Goal: Download file/media

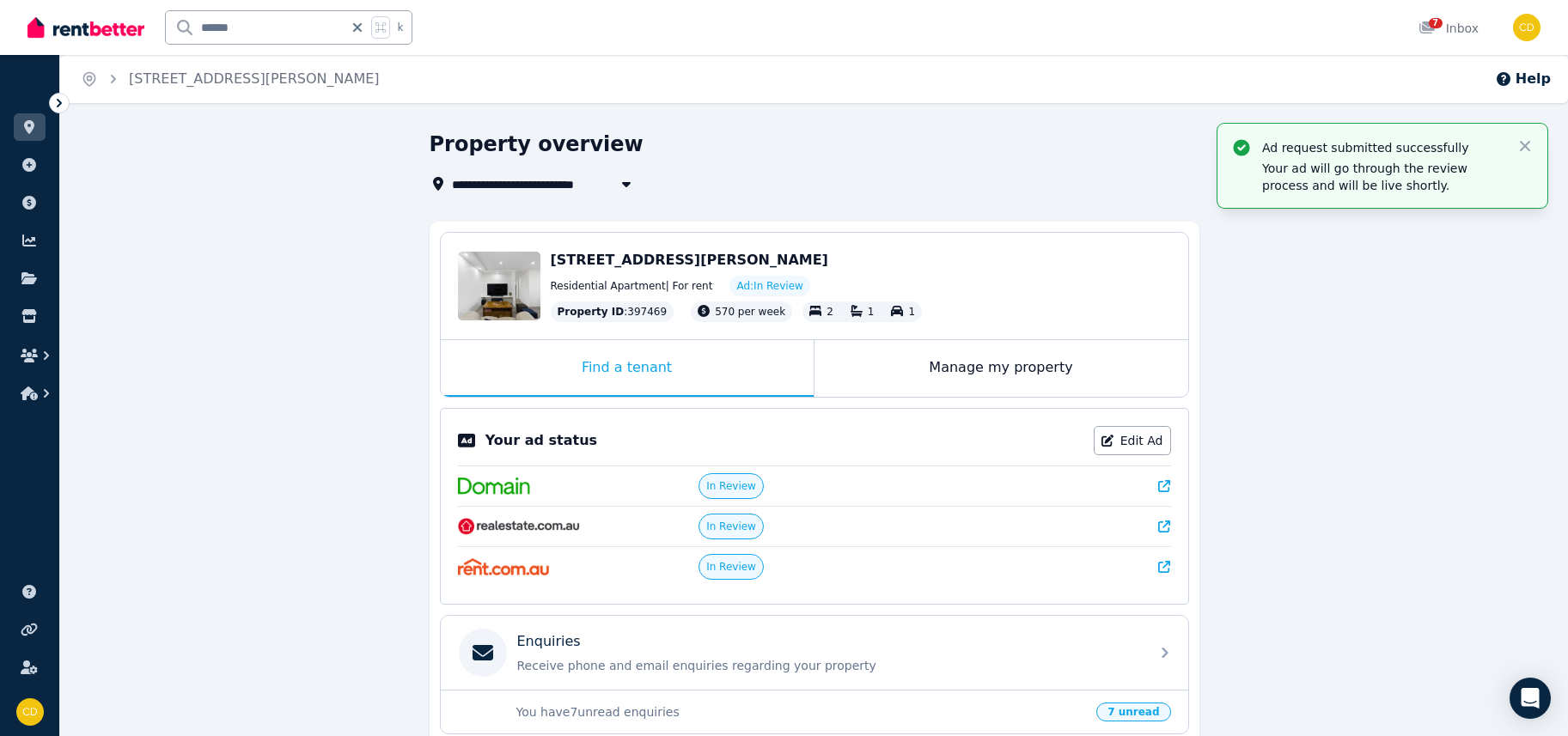
click at [362, 31] on icon at bounding box center [358, 27] width 18 height 14
click at [285, 36] on input "text" at bounding box center [266, 27] width 200 height 32
click at [284, 36] on input "text" at bounding box center [266, 27] width 200 height 32
type input "*****"
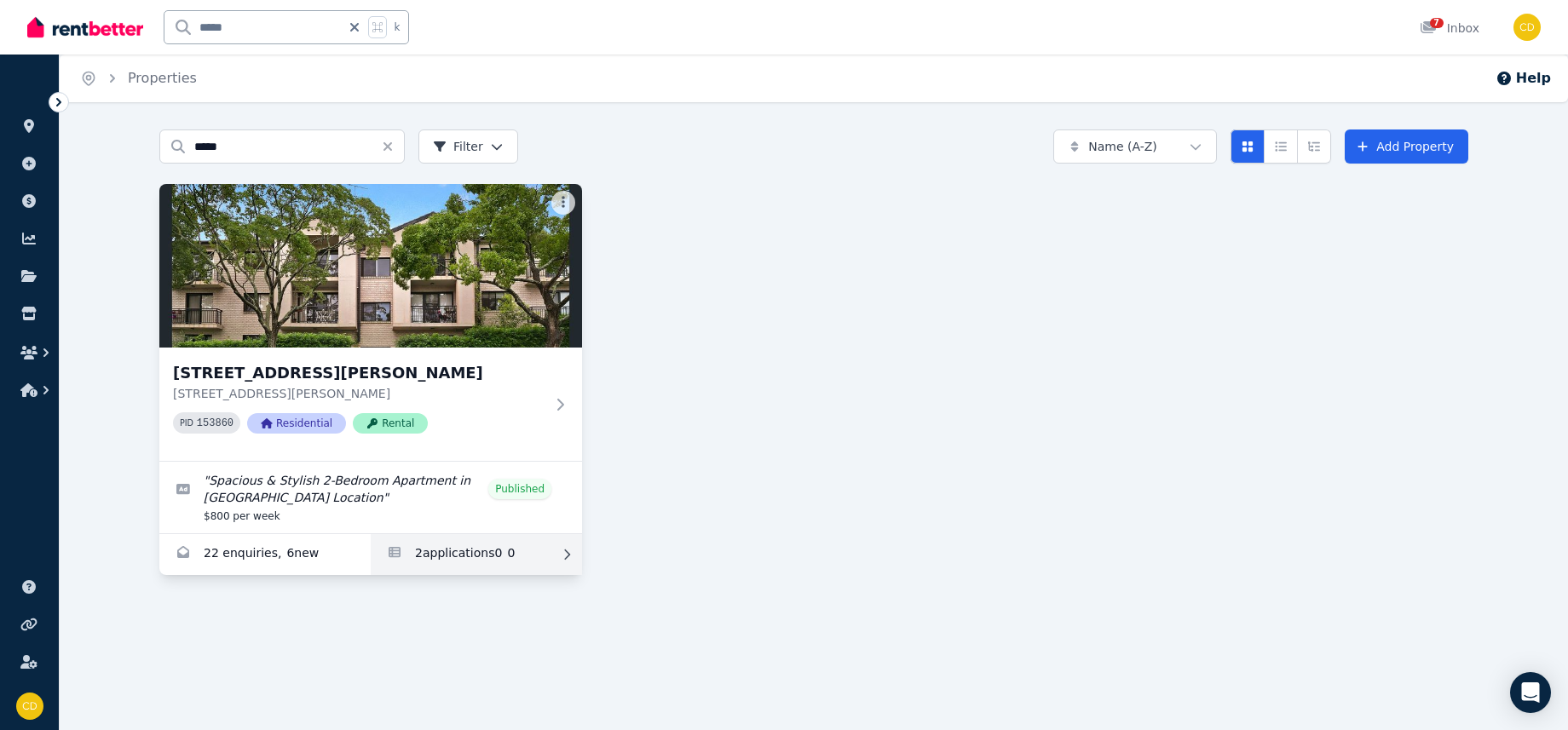
click at [459, 545] on link "Applications for 3/43 Ewart Street, Marrickville" at bounding box center [477, 555] width 211 height 41
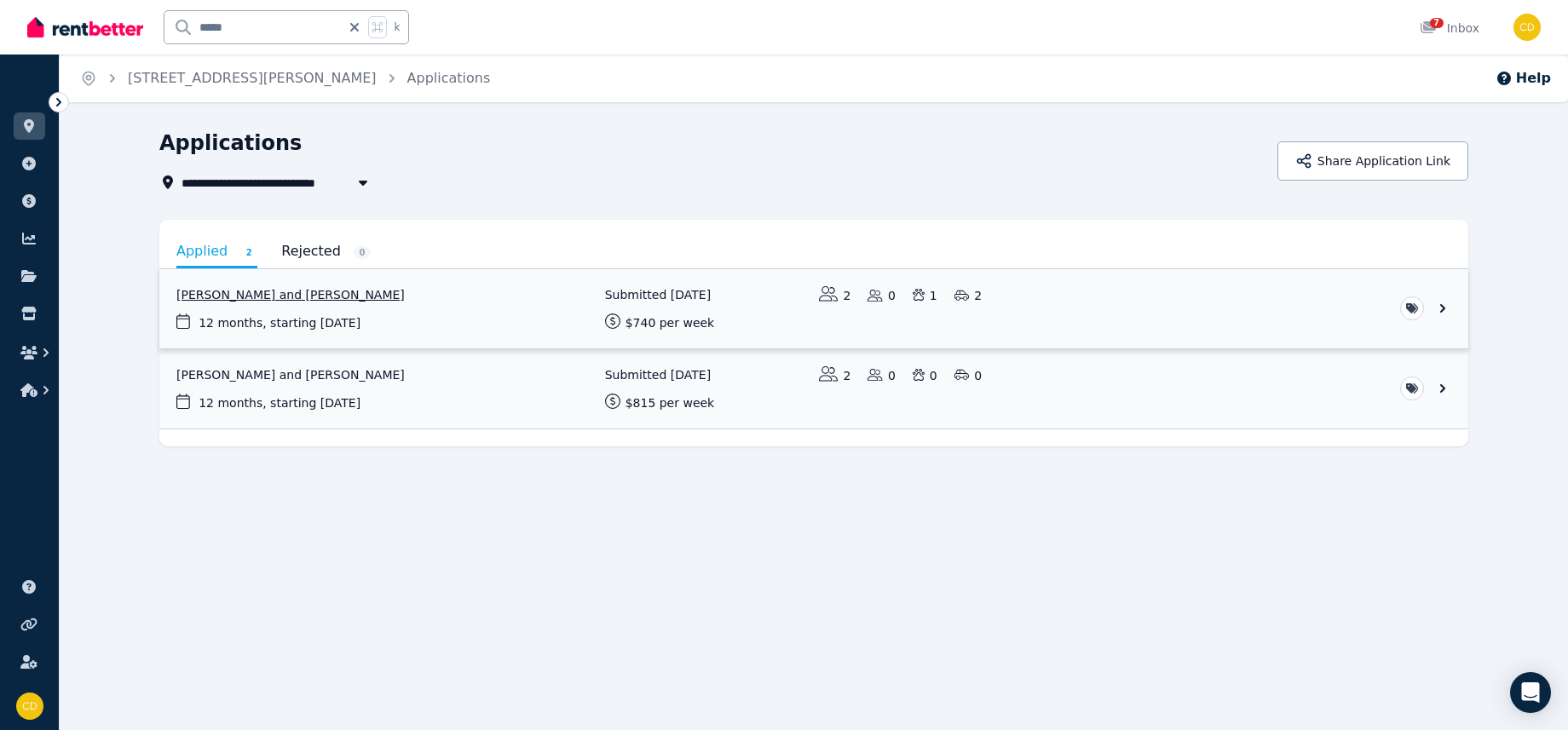
click at [289, 290] on link "View application: Phoebe Fitzpatrick and Frank Nguyen" at bounding box center [813, 309] width 1309 height 79
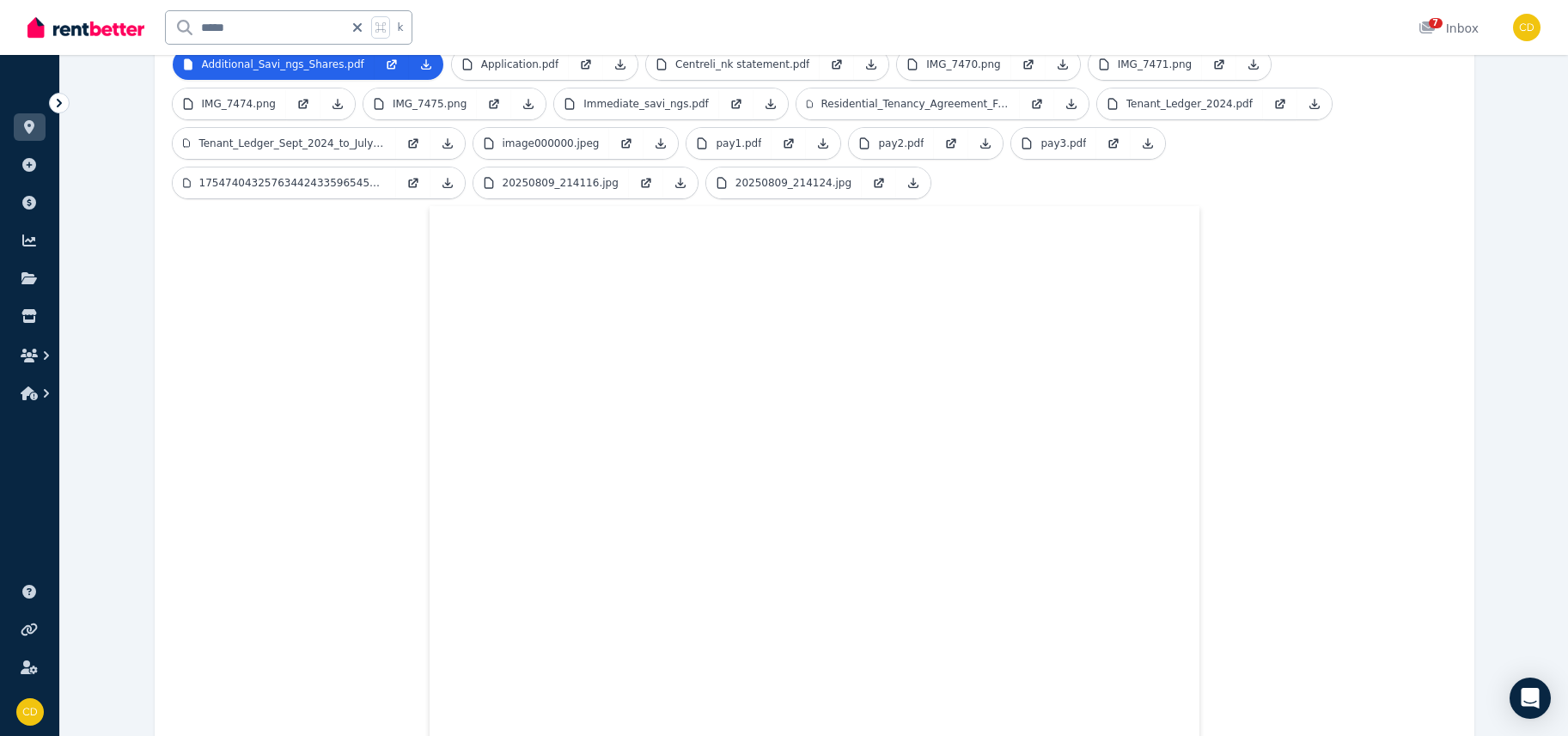
scroll to position [385, 0]
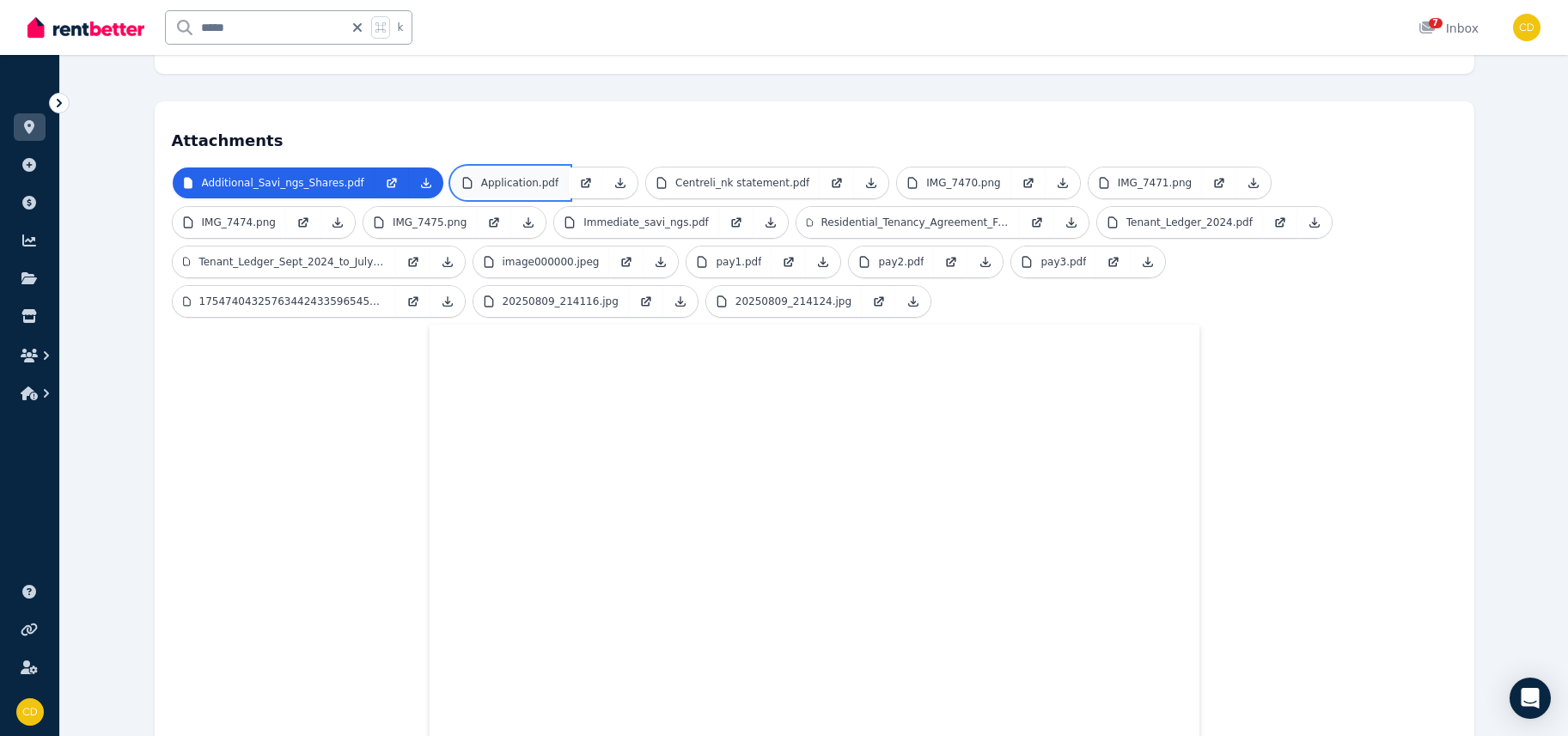
click at [508, 176] on p "Application.pdf" at bounding box center [521, 182] width 78 height 14
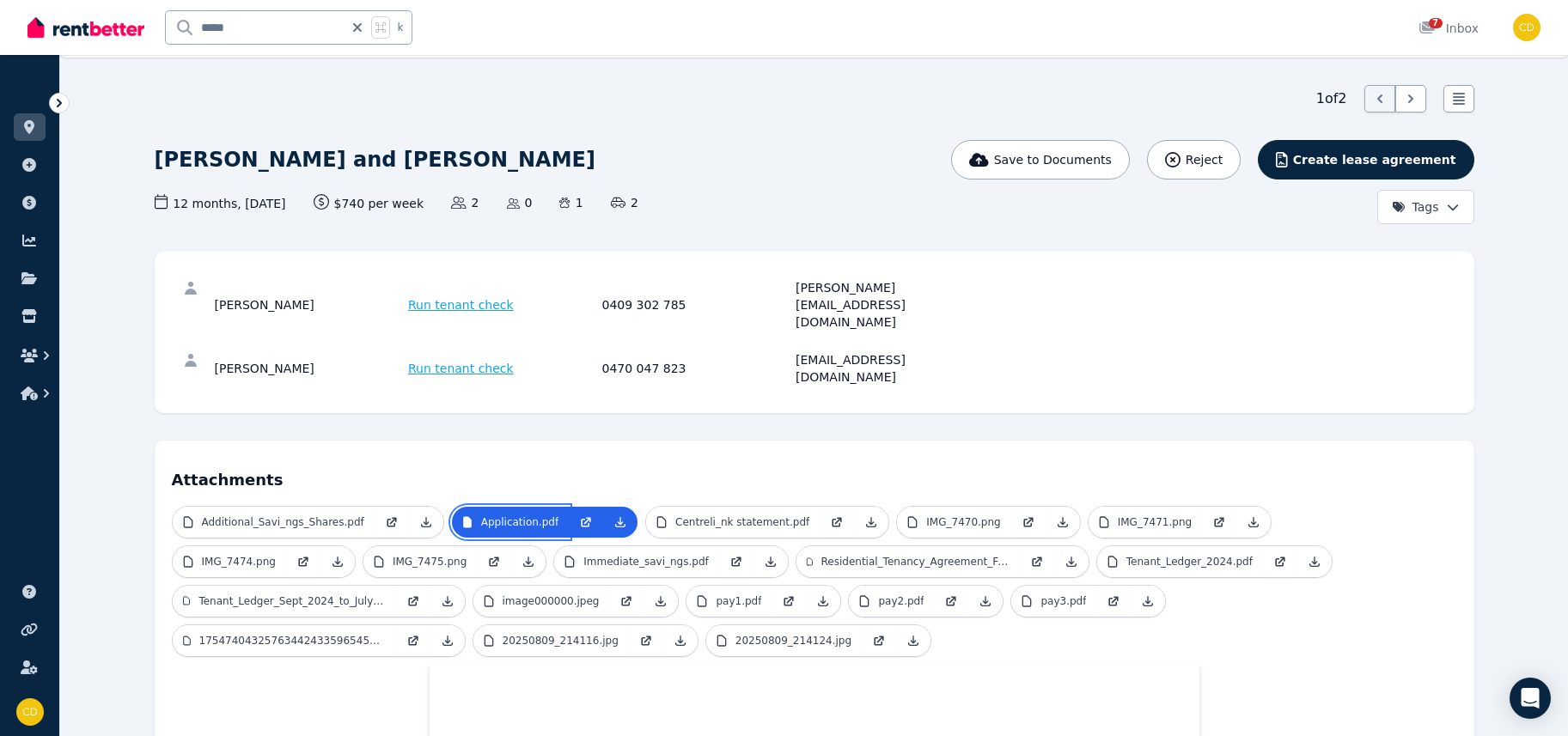
scroll to position [0, 0]
